Goal: Browse casually: Explore the website without a specific task or goal

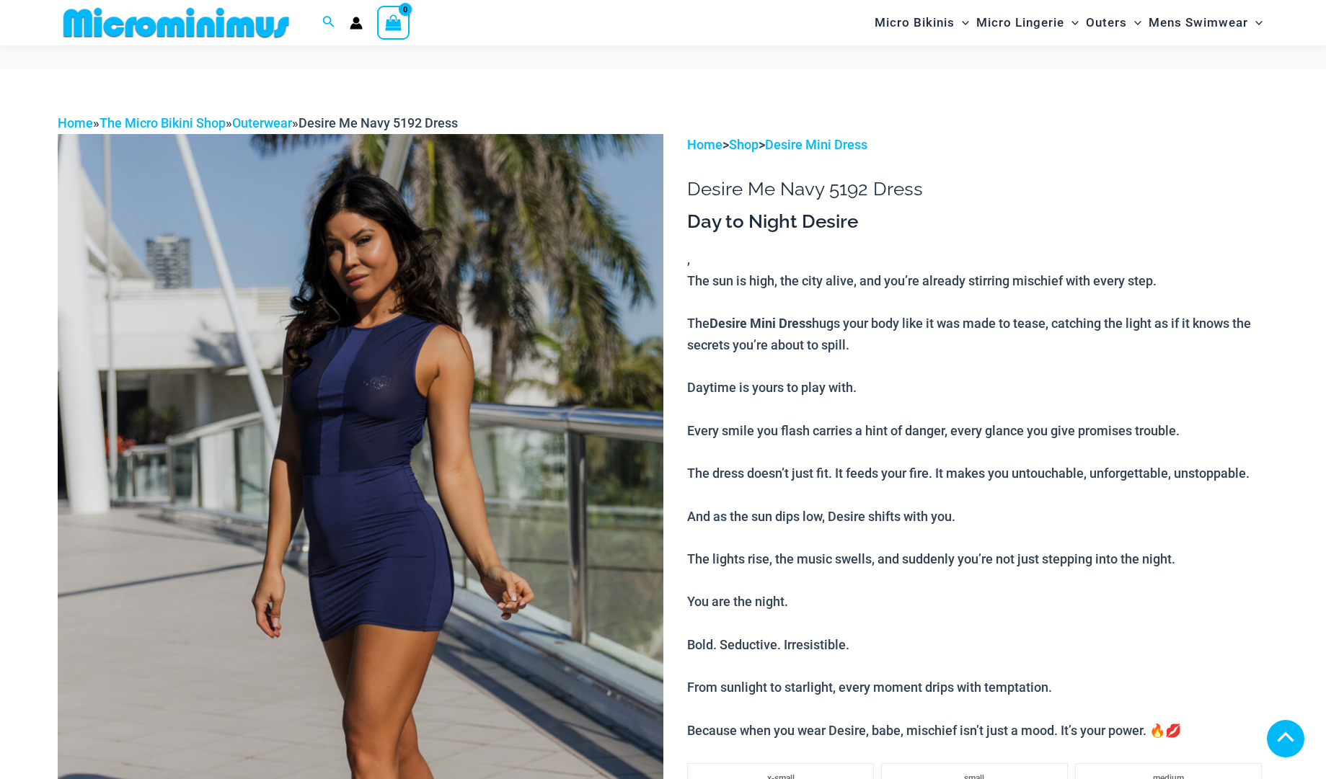
scroll to position [422, 0]
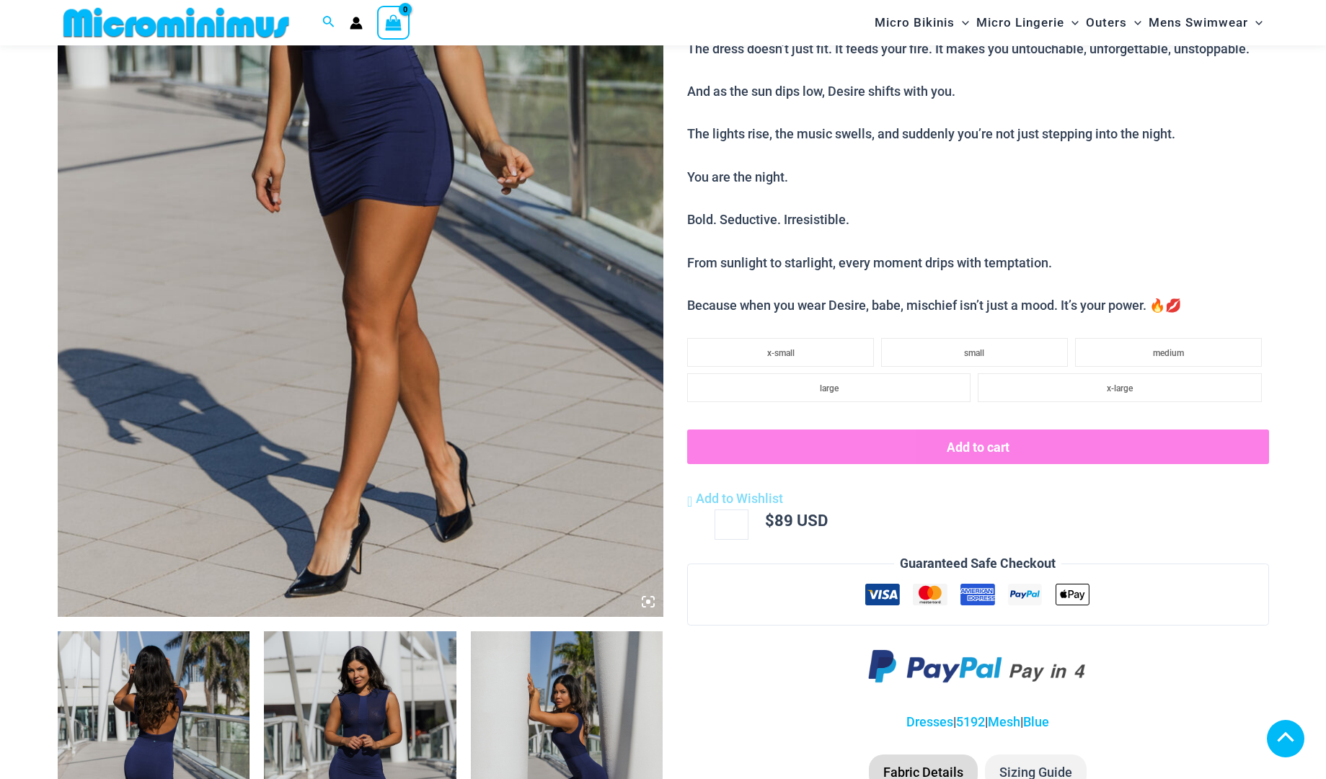
click at [205, 632] on img at bounding box center [154, 776] width 192 height 288
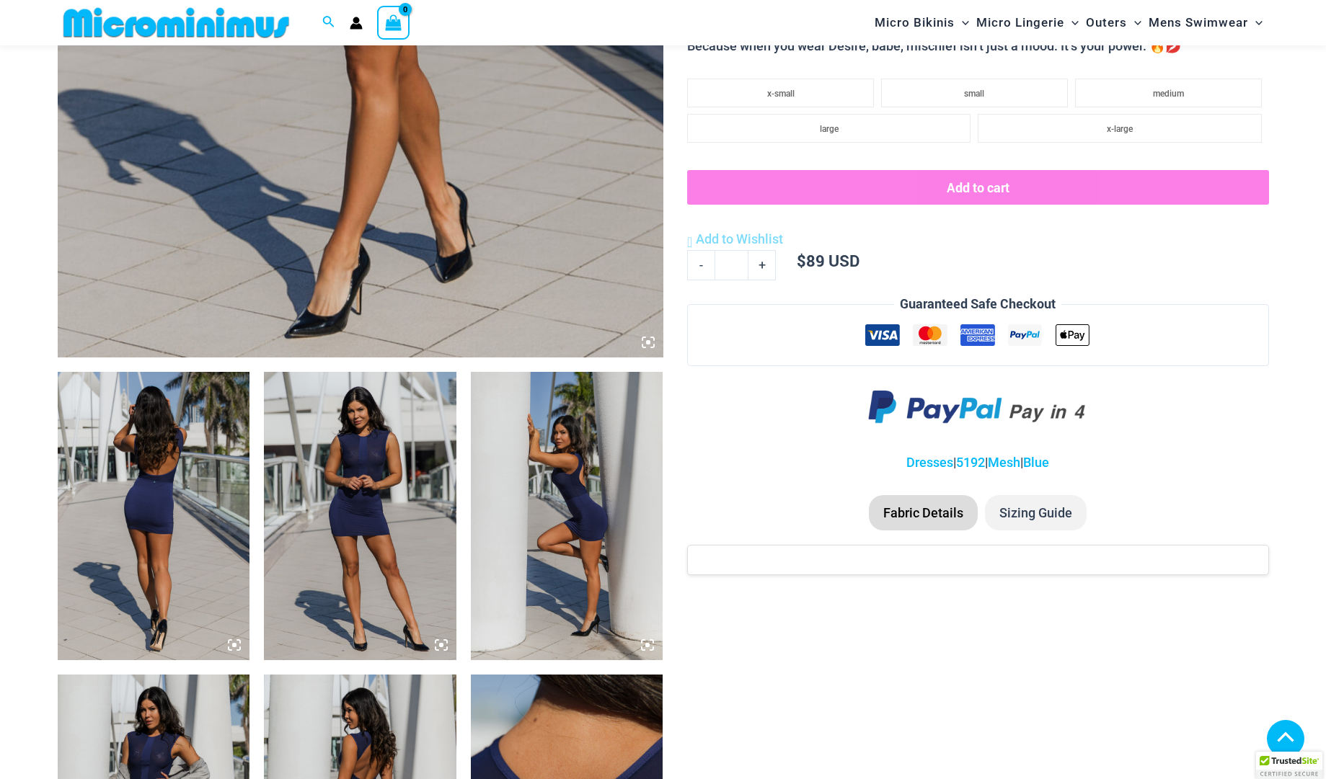
click at [402, 464] on img at bounding box center [360, 516] width 192 height 288
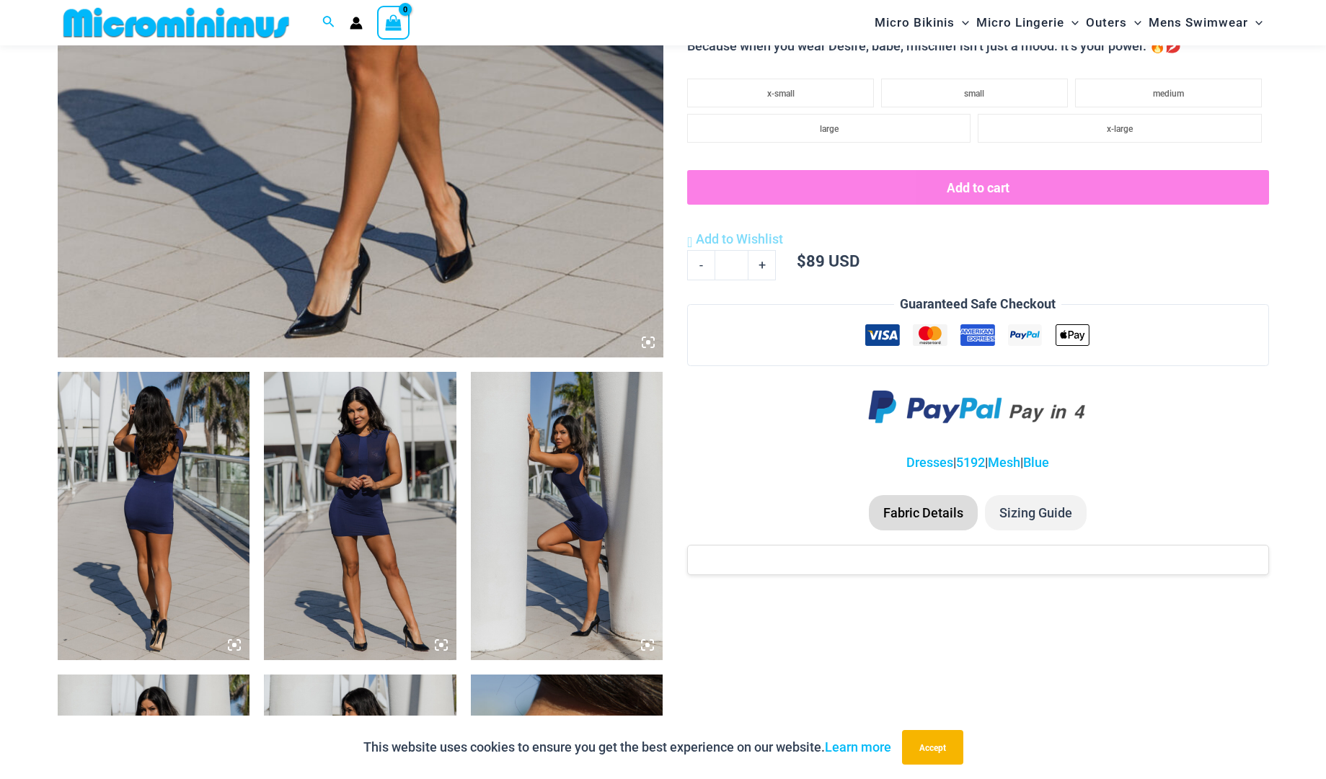
click at [380, 528] on img at bounding box center [360, 516] width 192 height 288
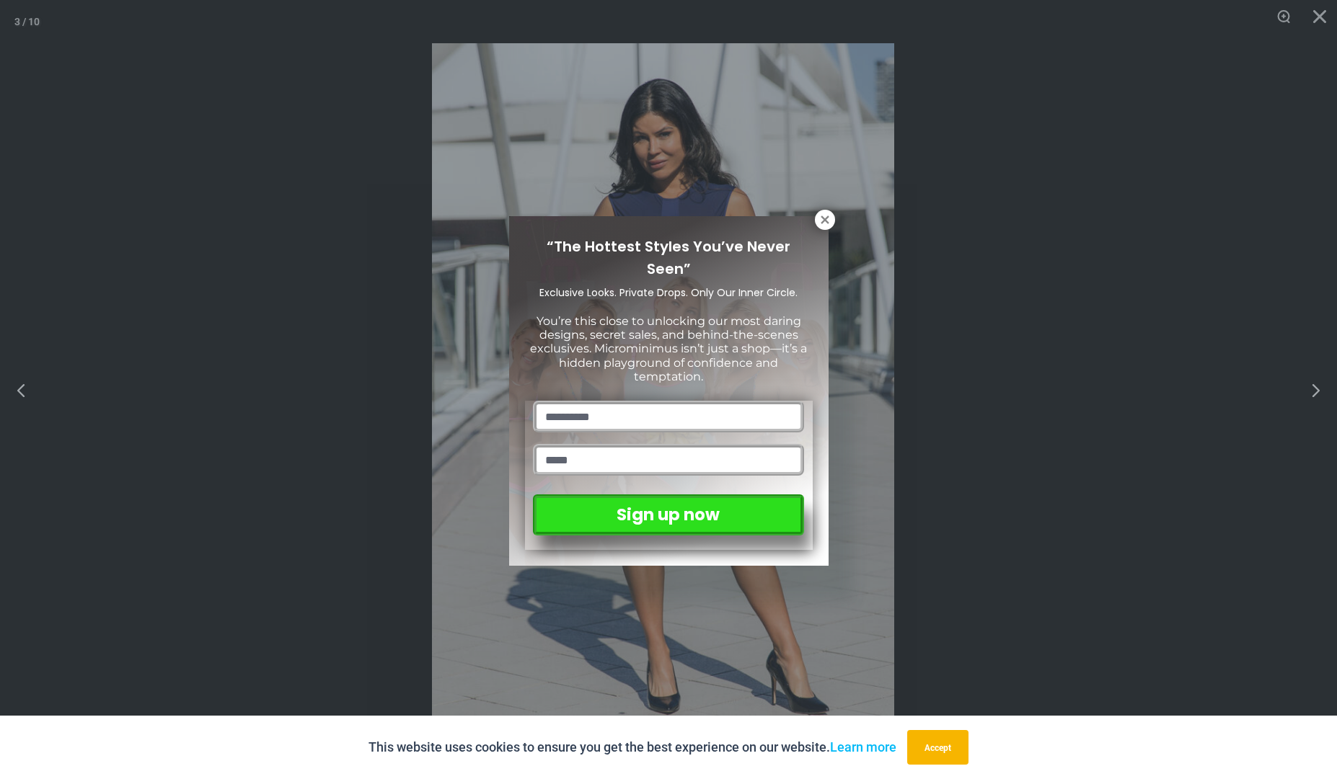
click at [1306, 396] on div "“The Hottest Styles You’ve Never Seen” Exclusive Looks. Private Drops. Only Our…" at bounding box center [668, 389] width 1337 height 779
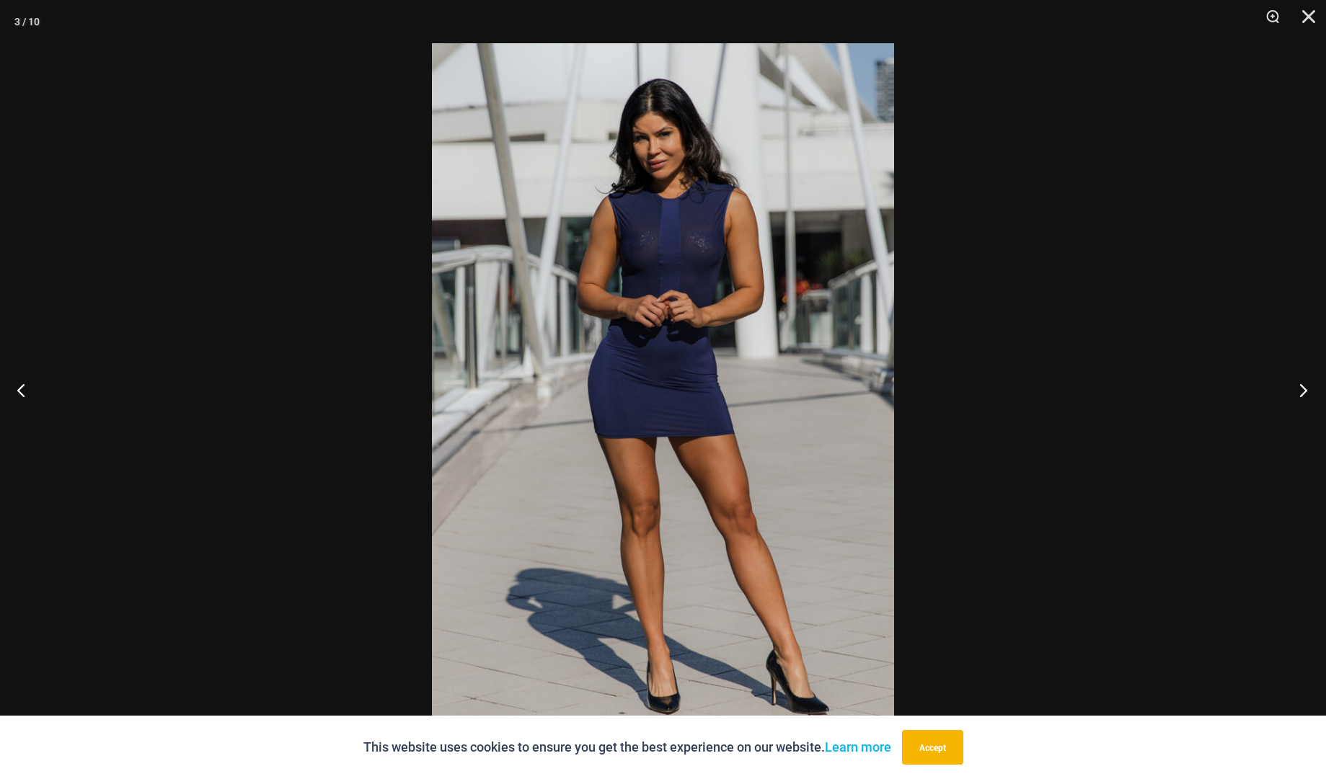
click at [1310, 396] on button "Next" at bounding box center [1299, 390] width 54 height 72
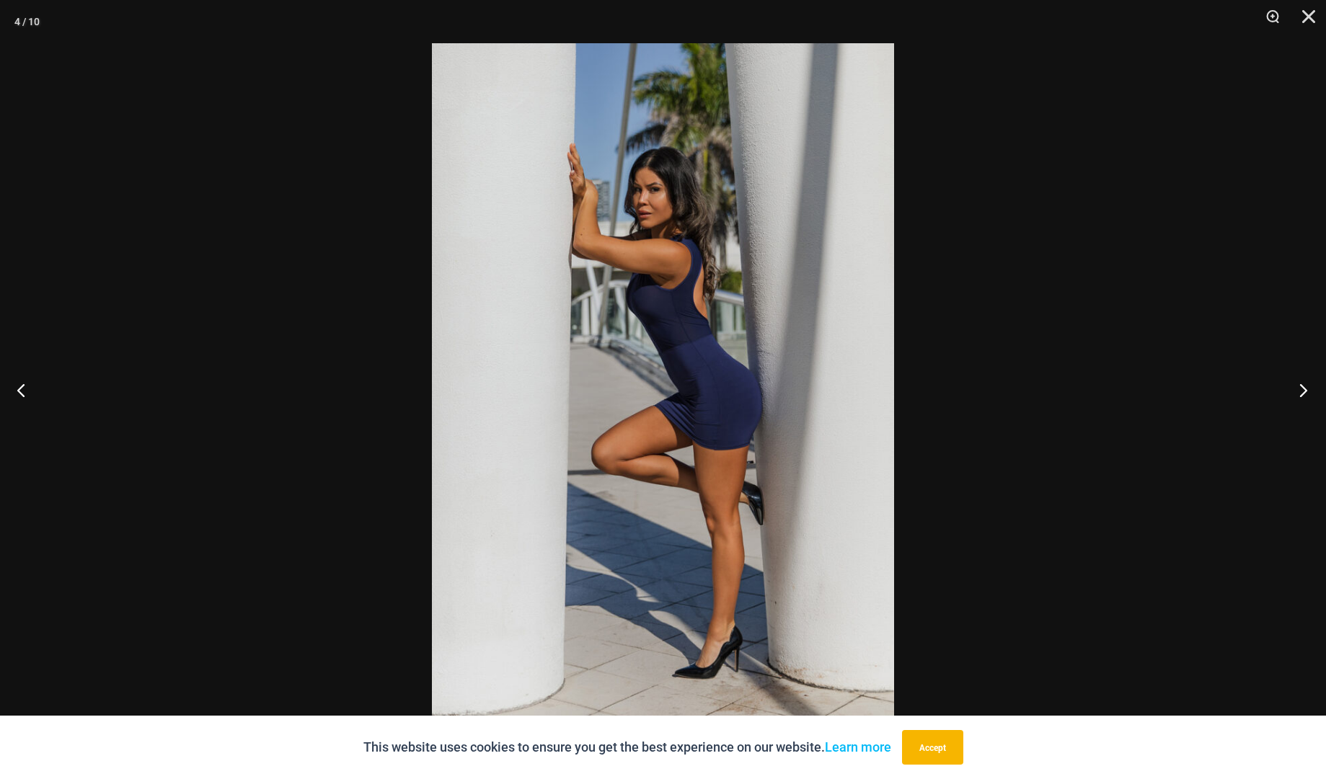
click at [1306, 396] on button "Next" at bounding box center [1299, 390] width 54 height 72
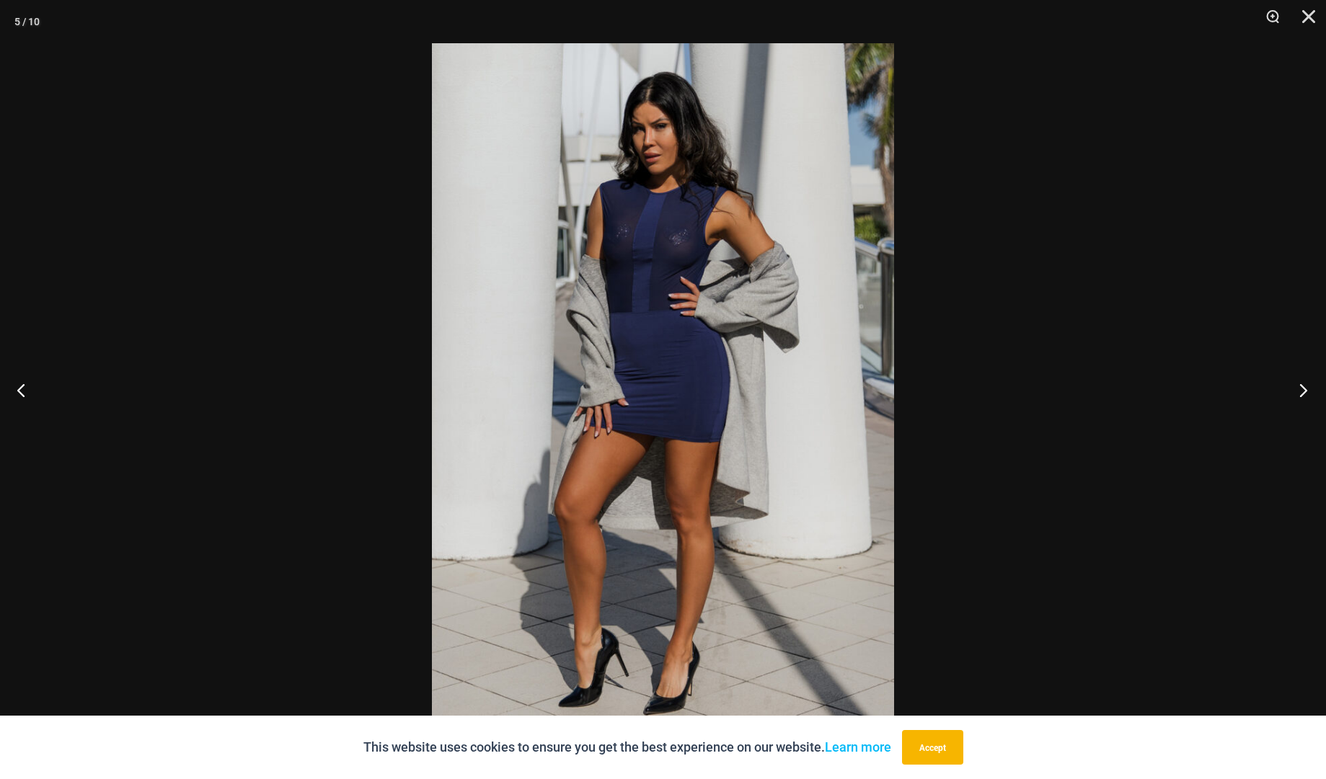
click at [1306, 396] on button "Next" at bounding box center [1299, 390] width 54 height 72
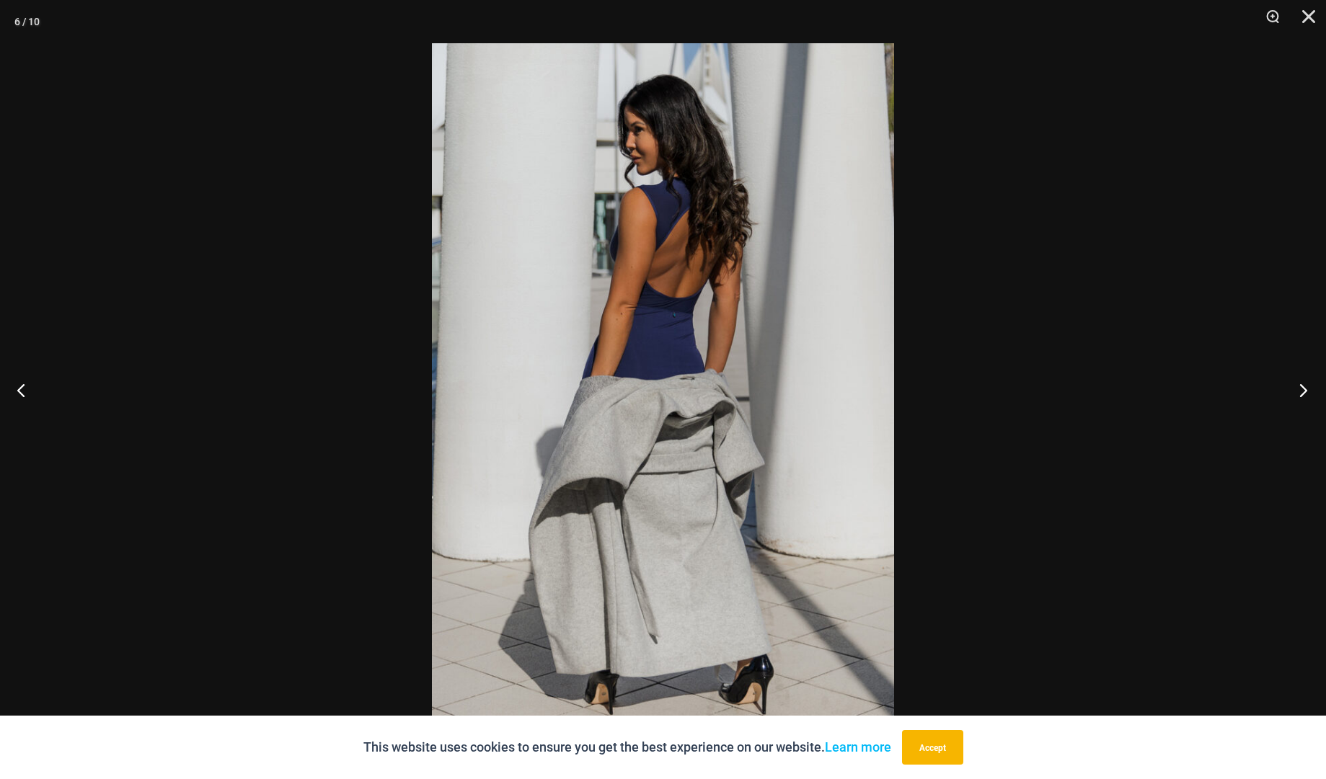
click at [1306, 396] on button "Next" at bounding box center [1299, 390] width 54 height 72
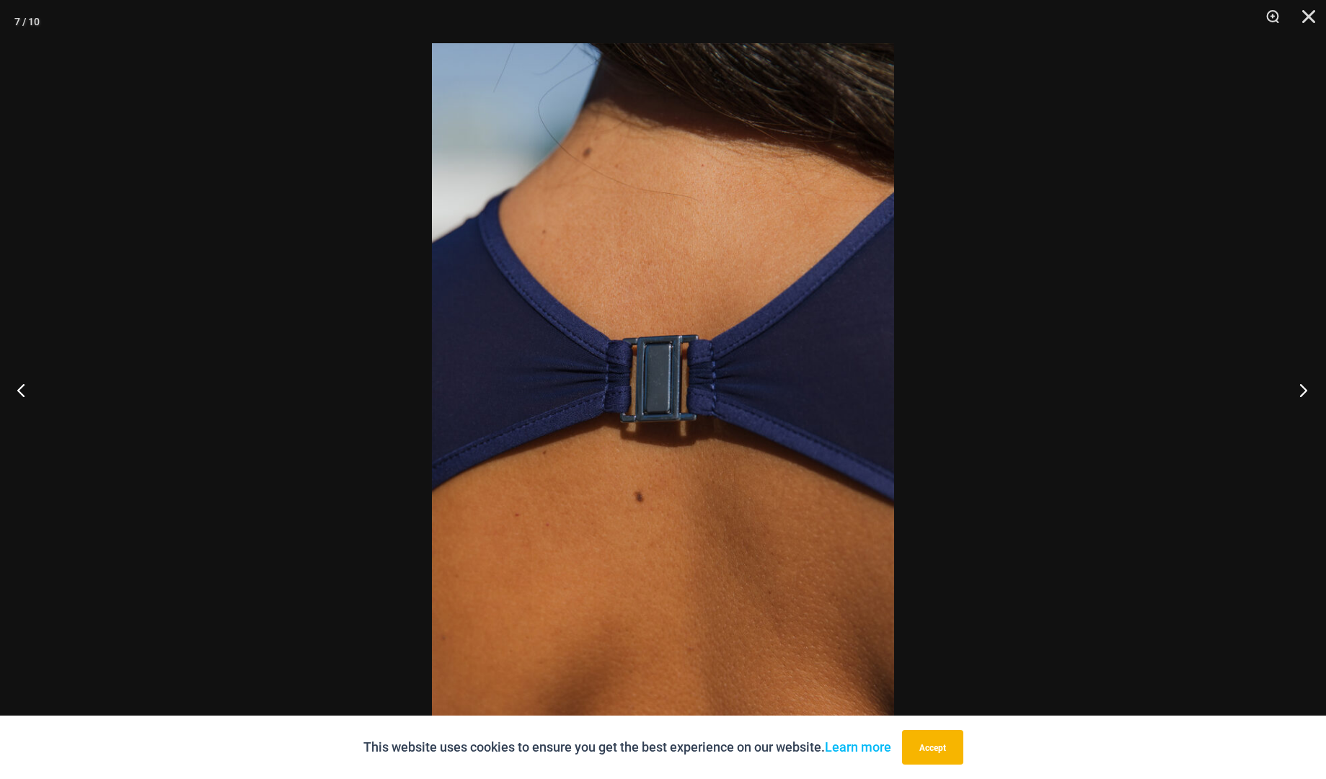
click at [1306, 396] on button "Next" at bounding box center [1299, 390] width 54 height 72
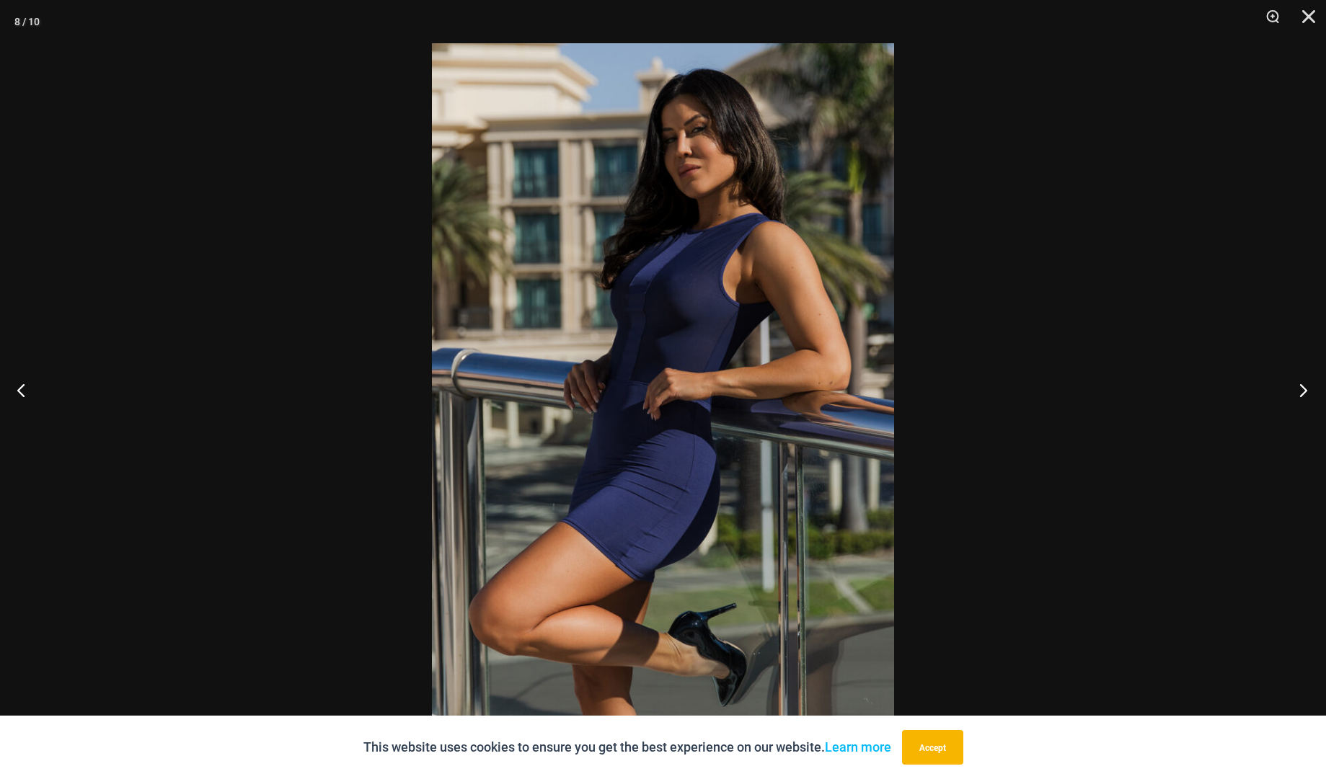
click at [1306, 396] on button "Next" at bounding box center [1299, 390] width 54 height 72
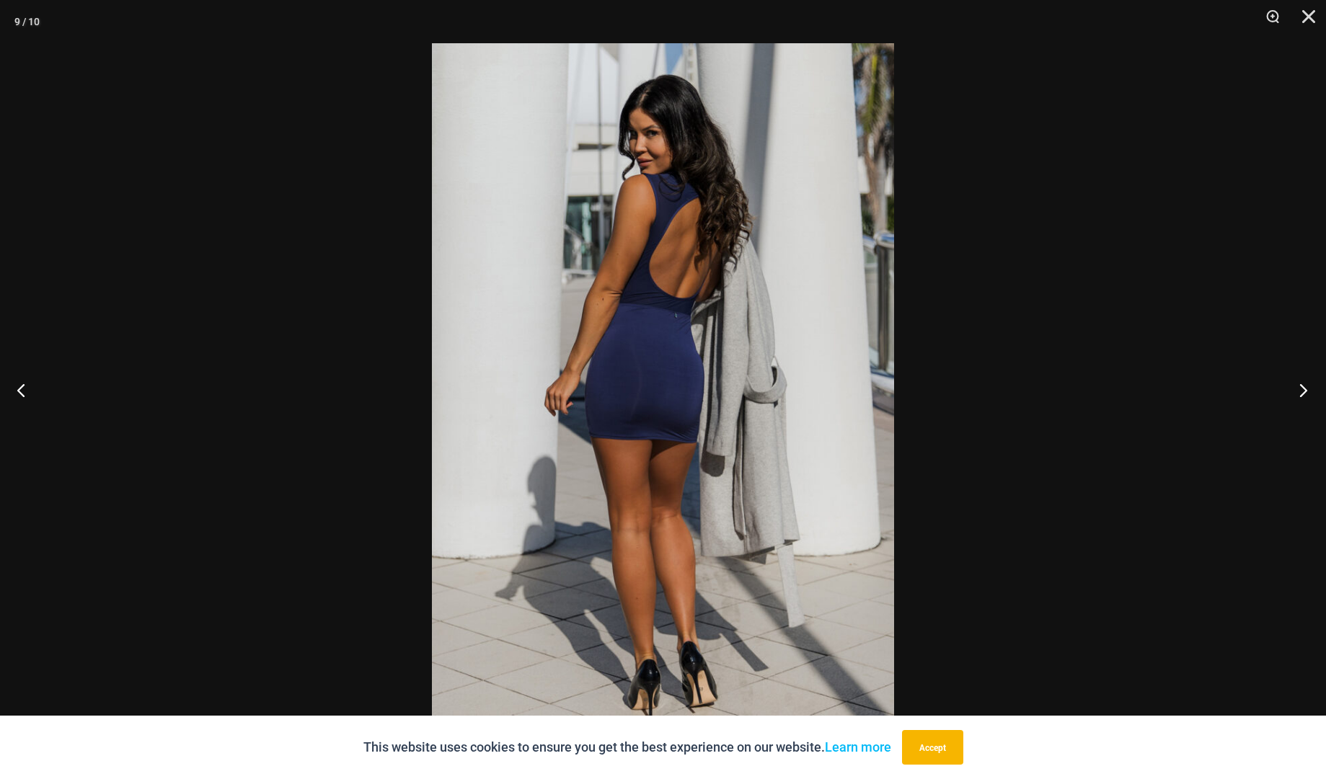
click at [1306, 396] on button "Next" at bounding box center [1299, 390] width 54 height 72
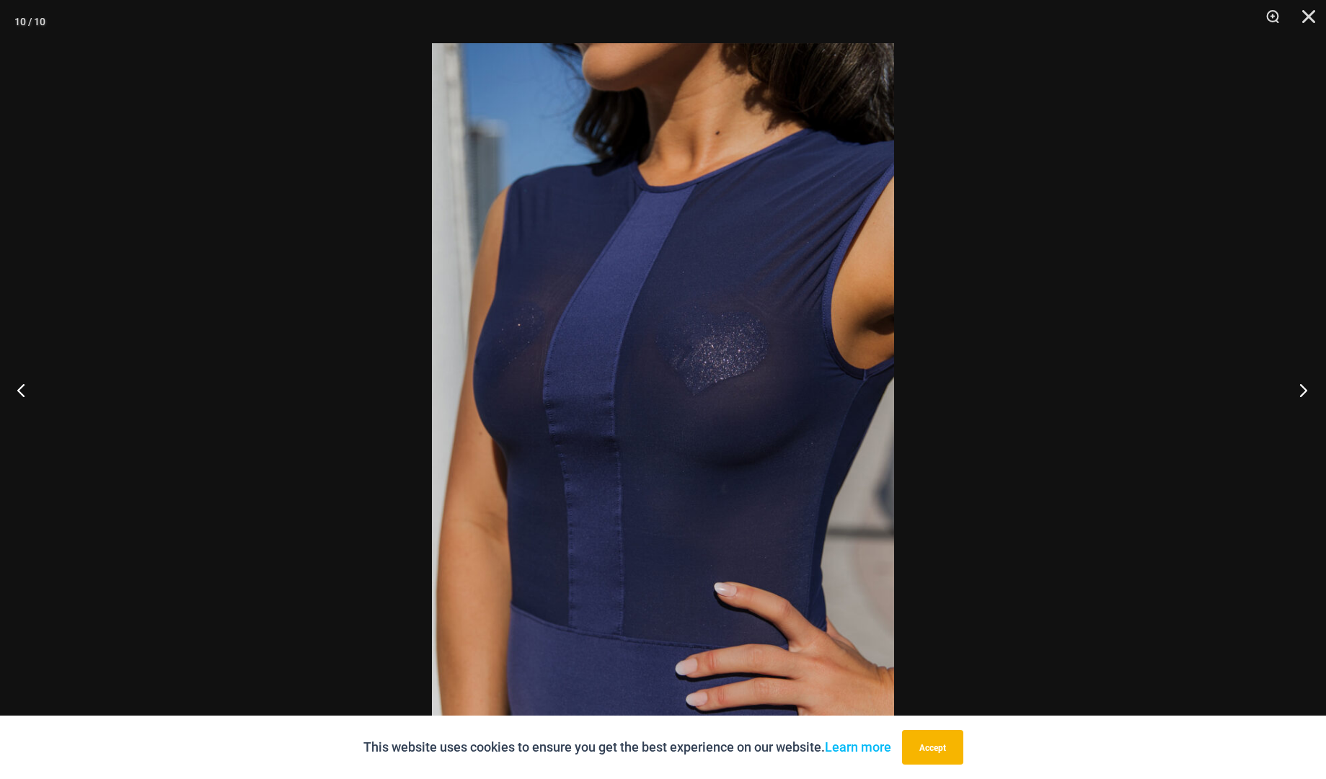
click at [1306, 396] on button "Next" at bounding box center [1299, 390] width 54 height 72
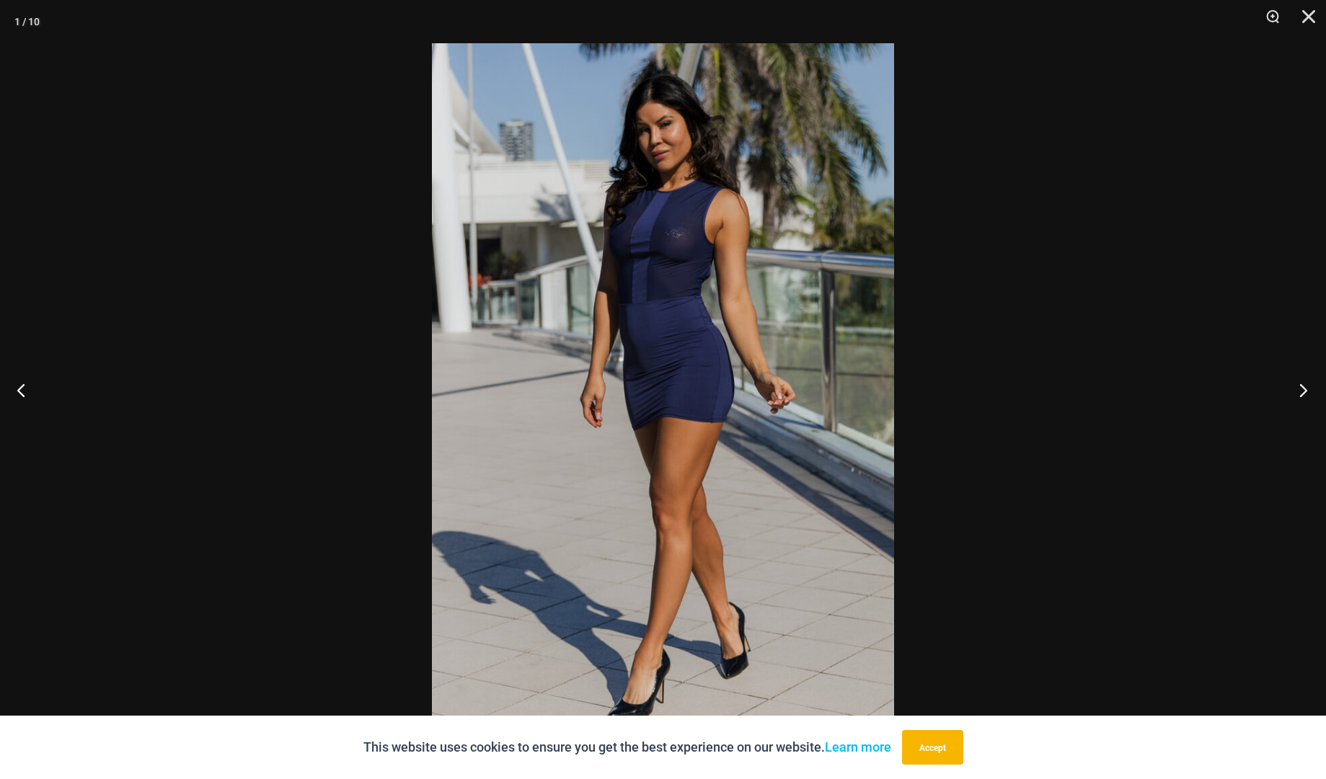
click at [1306, 396] on button "Next" at bounding box center [1299, 390] width 54 height 72
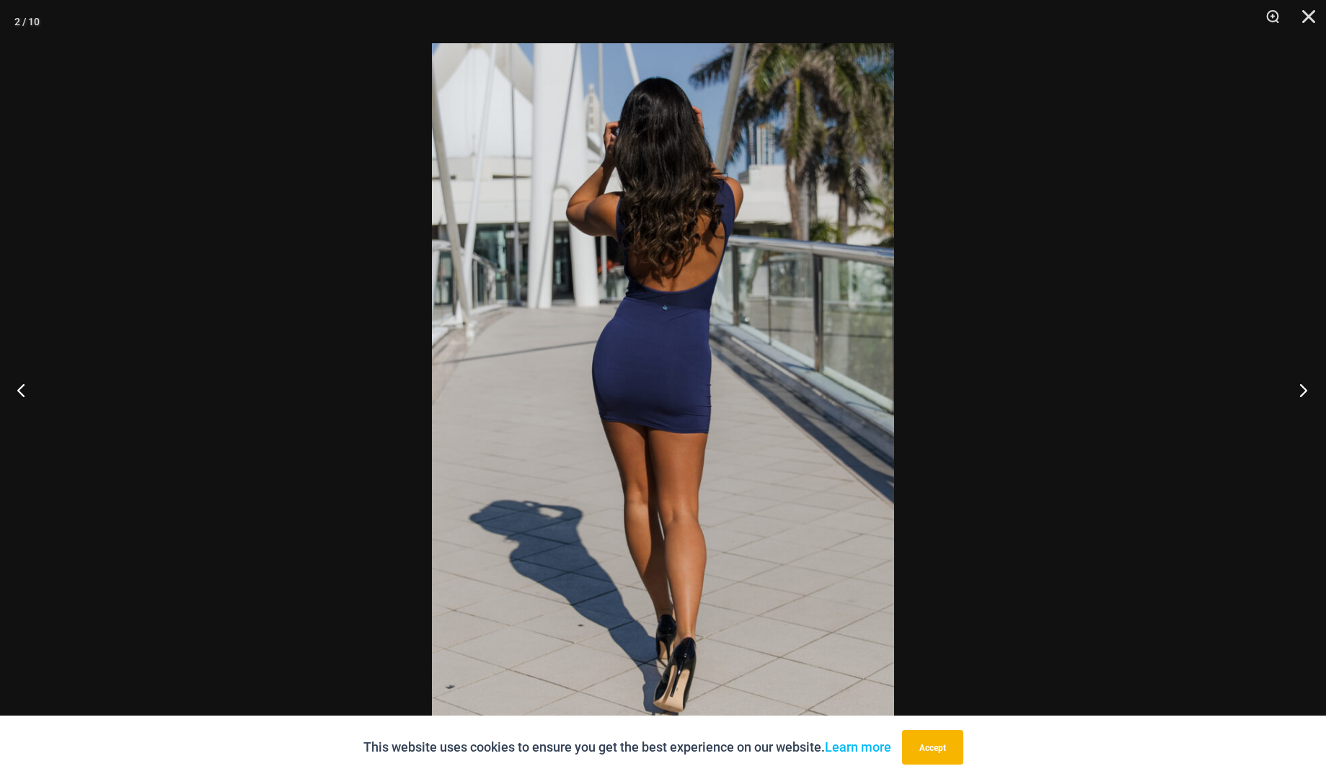
click at [1306, 396] on button "Next" at bounding box center [1299, 390] width 54 height 72
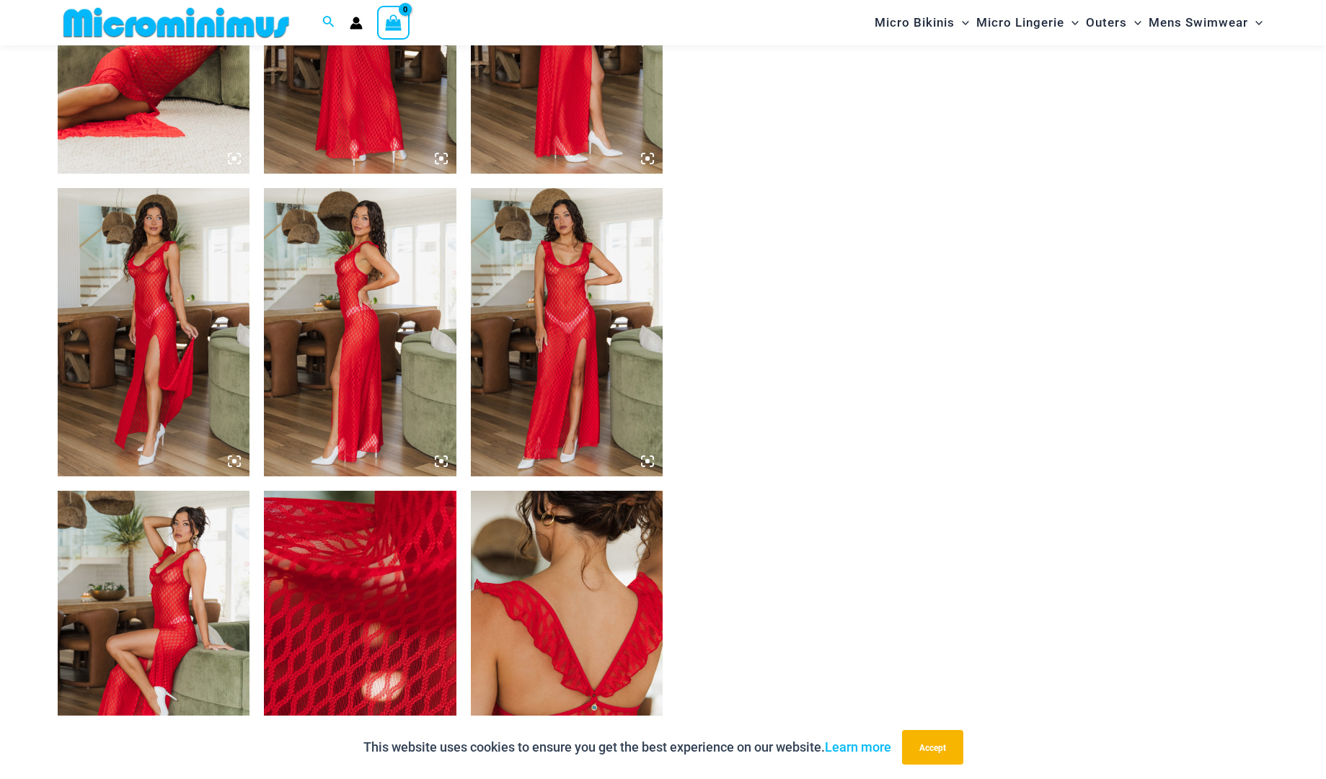
scroll to position [765, 0]
